Goal: Task Accomplishment & Management: Use online tool/utility

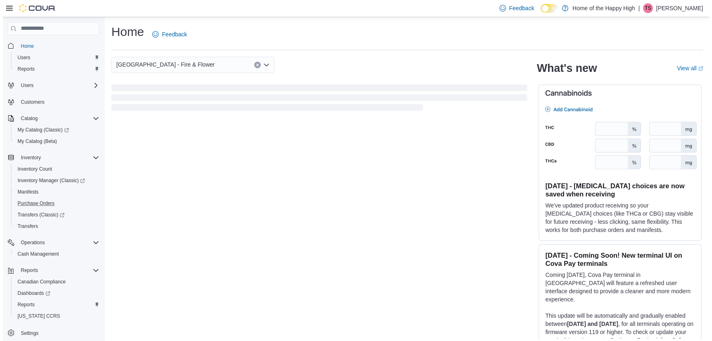
scroll to position [18, 0]
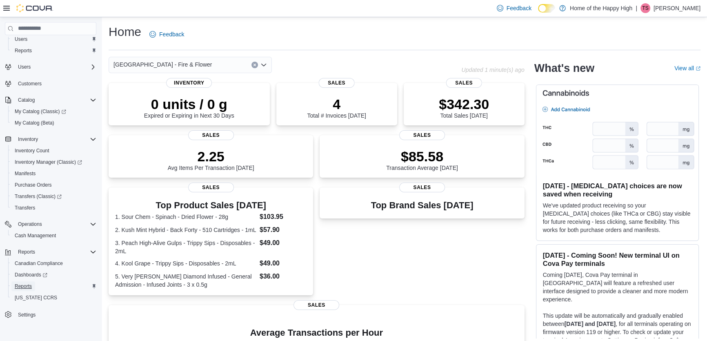
click at [33, 284] on link "Reports" at bounding box center [23, 286] width 24 height 10
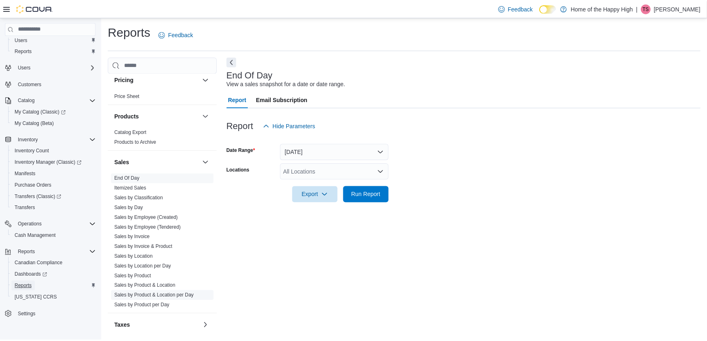
scroll to position [468, 0]
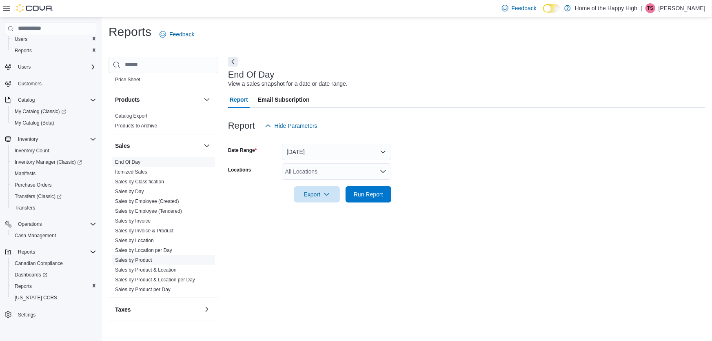
click at [151, 255] on span "Sales by Product" at bounding box center [163, 260] width 103 height 10
click at [144, 257] on link "Sales by Product" at bounding box center [133, 260] width 37 height 6
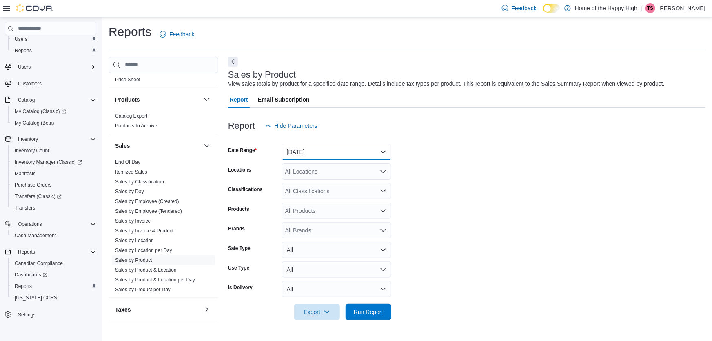
click at [323, 155] on button "[DATE]" at bounding box center [336, 152] width 109 height 16
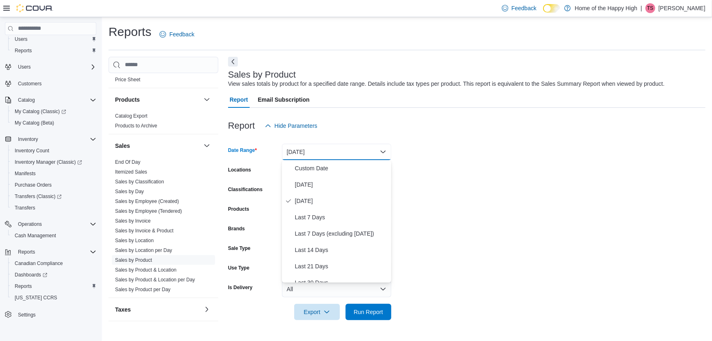
click at [496, 121] on div "Report Hide Parameters" at bounding box center [466, 126] width 477 height 16
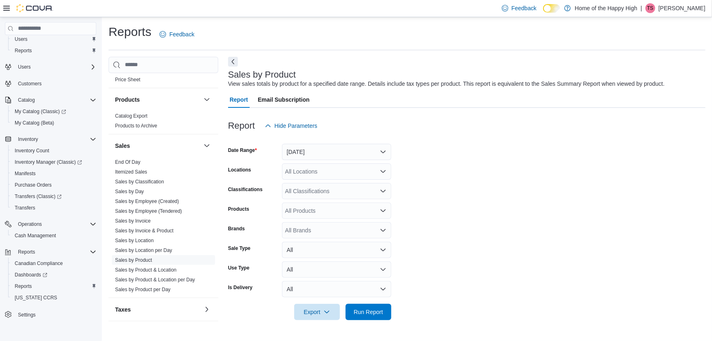
click at [326, 174] on div "All Locations" at bounding box center [336, 171] width 109 height 16
type input "****"
click at [344, 186] on span "[GEOGRAPHIC_DATA] - Fire & Flower" at bounding box center [365, 185] width 98 height 8
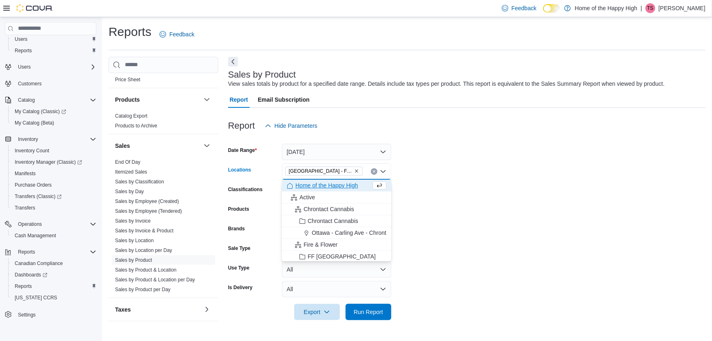
click at [506, 210] on form "Date Range [DATE] Locations [GEOGRAPHIC_DATA] - Fire & Flower Combo box. Select…" at bounding box center [466, 227] width 477 height 186
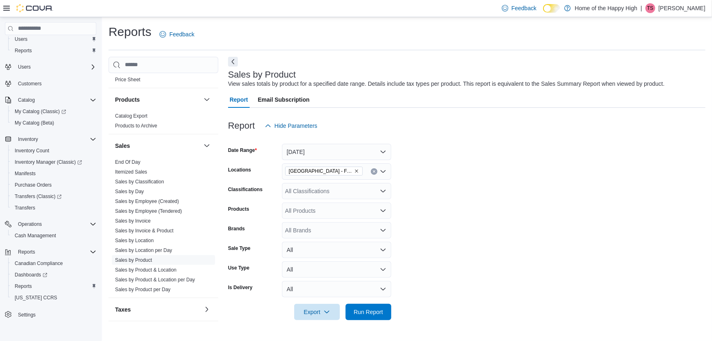
click at [342, 190] on div "All Classifications" at bounding box center [336, 191] width 109 height 16
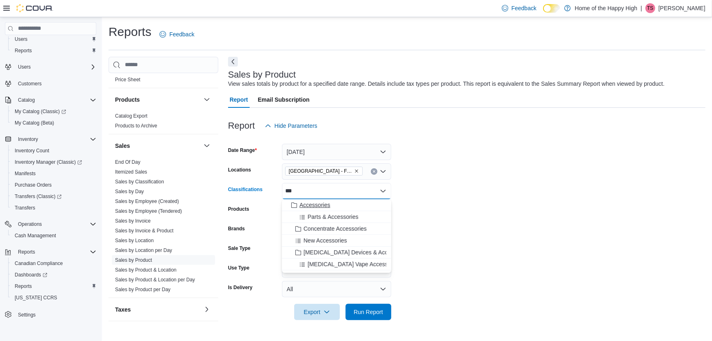
type input "***"
click at [332, 206] on div "Accessories" at bounding box center [337, 205] width 100 height 8
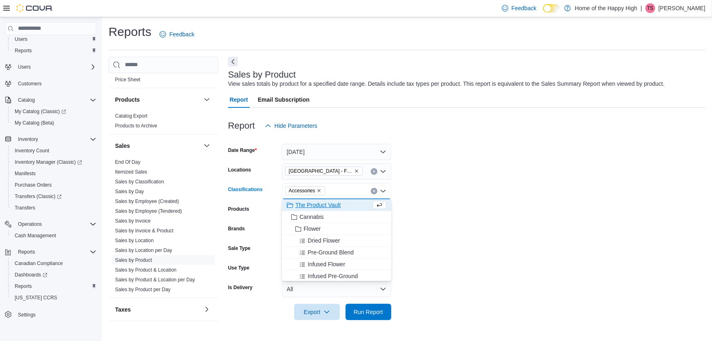
click at [479, 229] on form "Date Range [DATE] Locations [GEOGRAPHIC_DATA] - [GEOGRAPHIC_DATA] - Fire & Flow…" at bounding box center [466, 227] width 477 height 186
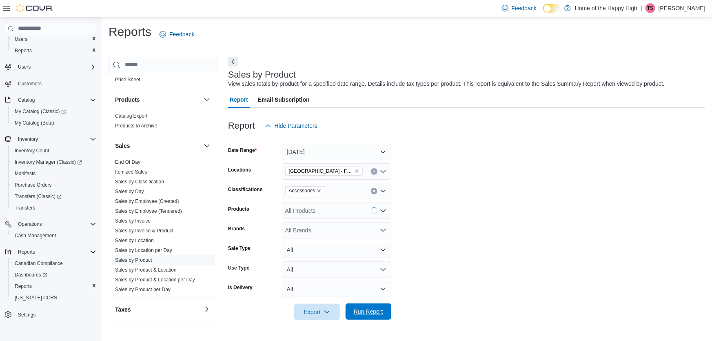
click at [380, 306] on span "Run Report" at bounding box center [369, 311] width 36 height 16
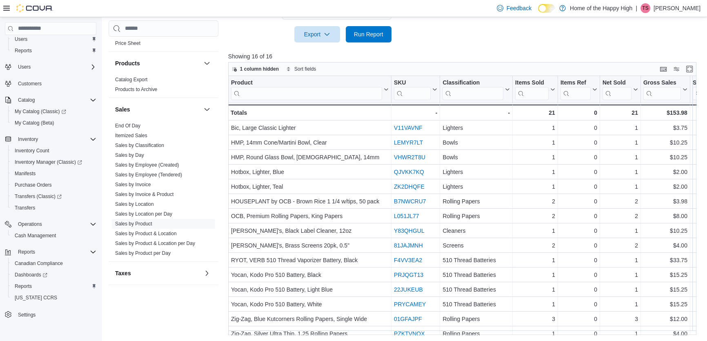
scroll to position [0, 81]
